Goal: Complete application form: Complete application form

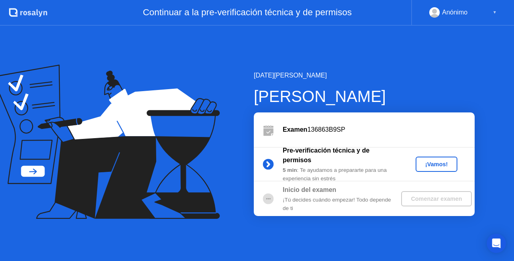
click at [430, 161] on div "¡Vamos!" at bounding box center [436, 164] width 35 height 6
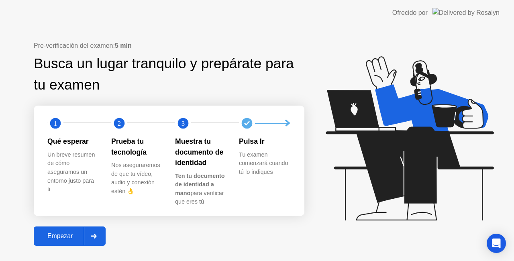
click at [72, 239] on div "Empezar" at bounding box center [60, 235] width 48 height 7
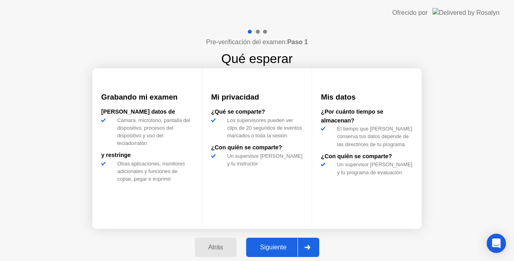
click at [256, 244] on div "Siguiente" at bounding box center [273, 247] width 49 height 7
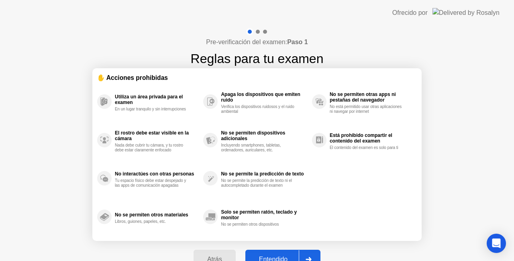
click at [263, 251] on button "Entendido" at bounding box center [282, 259] width 75 height 19
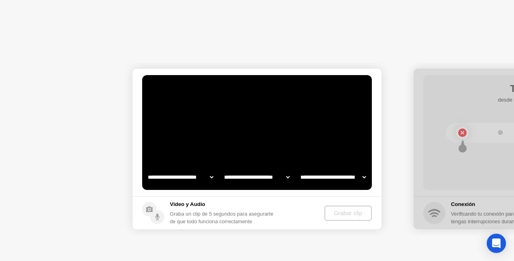
select select "**********"
select select "*******"
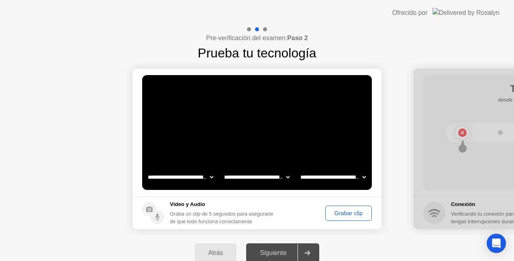
click at [341, 213] on div "Grabar clip" at bounding box center [348, 213] width 41 height 6
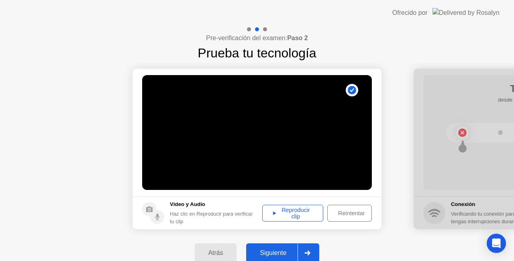
click at [302, 214] on div "Reproducir clip" at bounding box center [292, 213] width 55 height 13
click at [267, 251] on div "Siguiente" at bounding box center [273, 252] width 49 height 7
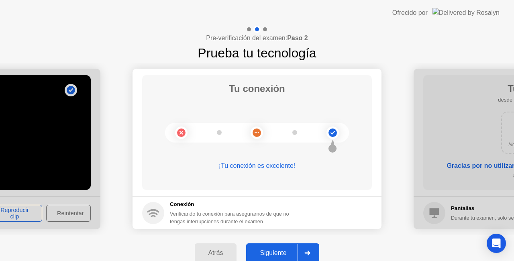
click at [267, 251] on div "Siguiente" at bounding box center [273, 252] width 49 height 7
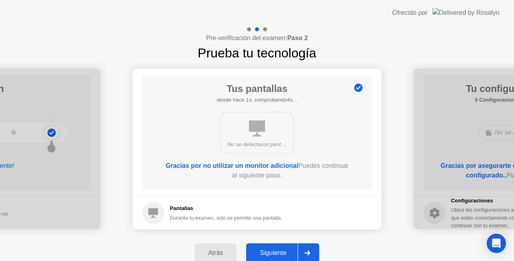
click at [293, 236] on div "Atrás Siguiente" at bounding box center [257, 252] width 514 height 35
click at [284, 242] on div "Atrás Siguiente" at bounding box center [257, 252] width 514 height 35
click at [286, 250] on div "Siguiente" at bounding box center [273, 252] width 49 height 7
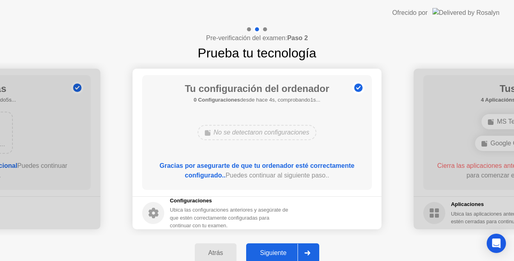
click at [286, 250] on div "Siguiente" at bounding box center [273, 252] width 49 height 7
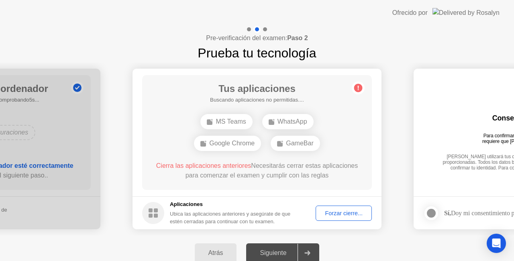
click at [350, 214] on div "Forzar cierre..." at bounding box center [343, 213] width 51 height 6
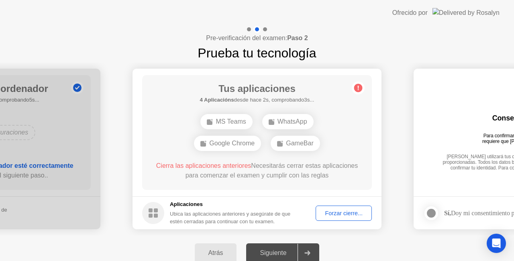
click at [333, 213] on div "Forzar cierre..." at bounding box center [343, 213] width 51 height 6
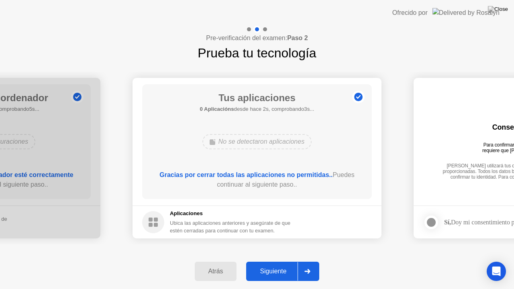
click at [277, 261] on div "Siguiente" at bounding box center [273, 271] width 49 height 7
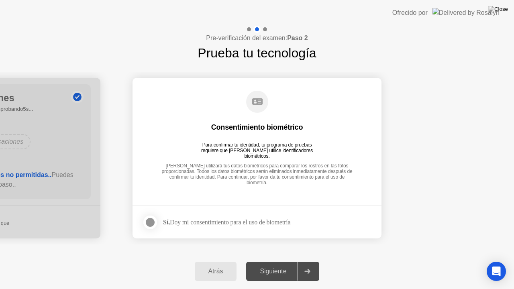
click at [150, 222] on div at bounding box center [150, 223] width 10 height 10
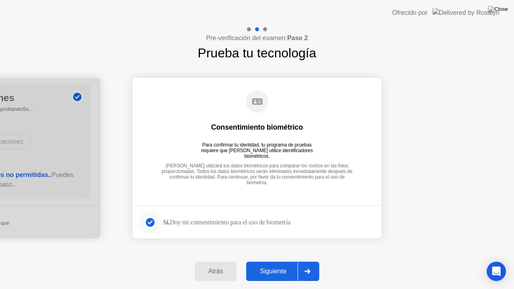
click at [271, 261] on div "Siguiente" at bounding box center [273, 271] width 49 height 7
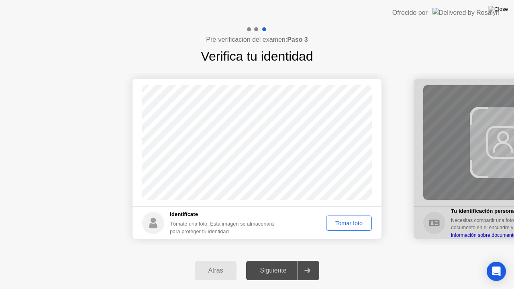
click at [341, 221] on div "Tomar foto" at bounding box center [349, 223] width 40 height 6
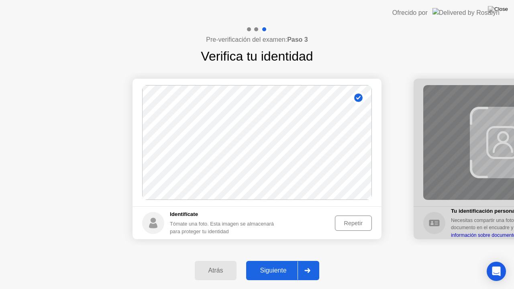
click at [278, 261] on div "Siguiente" at bounding box center [273, 270] width 49 height 7
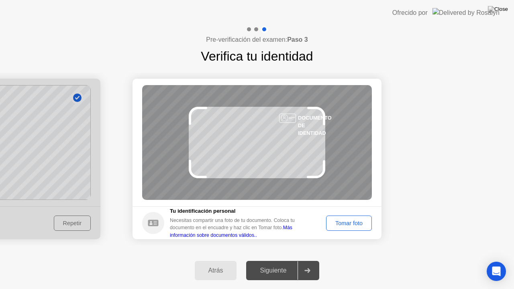
click at [336, 228] on button "Tomar foto" at bounding box center [349, 223] width 46 height 15
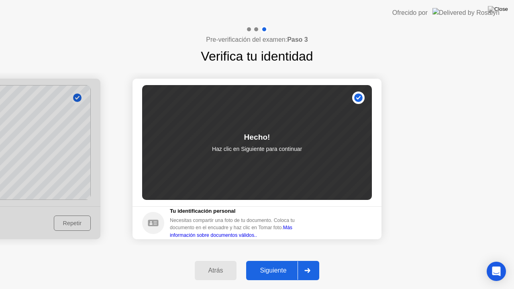
click at [295, 261] on div "Siguiente" at bounding box center [273, 270] width 49 height 7
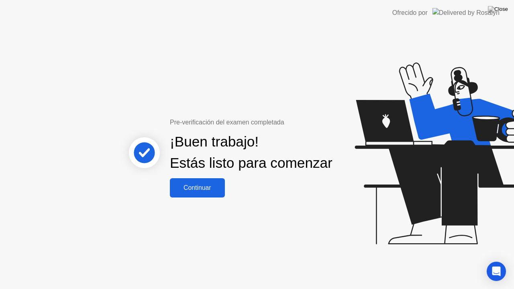
click at [218, 192] on div "Continuar" at bounding box center [197, 187] width 50 height 7
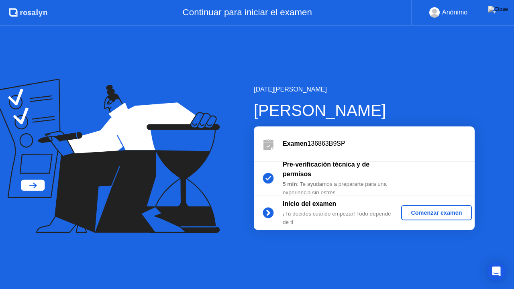
click at [415, 206] on button "Comenzar examen" at bounding box center [436, 212] width 70 height 15
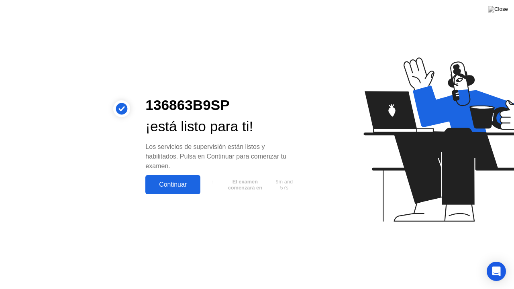
click at [195, 185] on div "Continuar" at bounding box center [173, 184] width 50 height 7
